Goal: Navigation & Orientation: Understand site structure

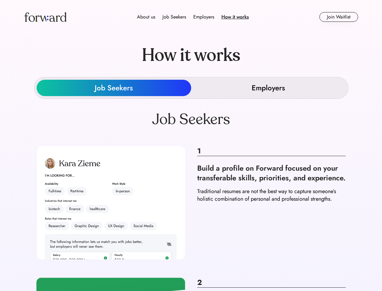
click at [191, 17] on div "About us Job Seekers Employers How it works" at bounding box center [193, 16] width 238 height 7
click at [45, 17] on img at bounding box center [45, 17] width 42 height 10
click at [193, 17] on div "Employers" at bounding box center [203, 16] width 21 height 7
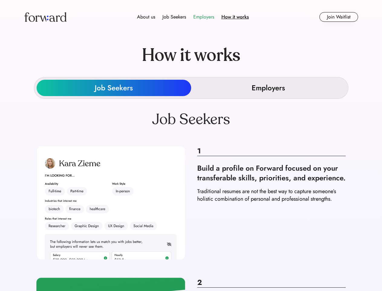
click at [146, 17] on div "About us" at bounding box center [146, 16] width 18 height 7
click at [174, 17] on div "Job Seekers" at bounding box center [175, 16] width 24 height 7
click at [204, 17] on div "Employers" at bounding box center [203, 16] width 21 height 7
click at [235, 17] on div "How it works" at bounding box center [236, 16] width 28 height 7
click at [339, 17] on button "Join Waitlist" at bounding box center [339, 17] width 39 height 10
